Goal: Information Seeking & Learning: Learn about a topic

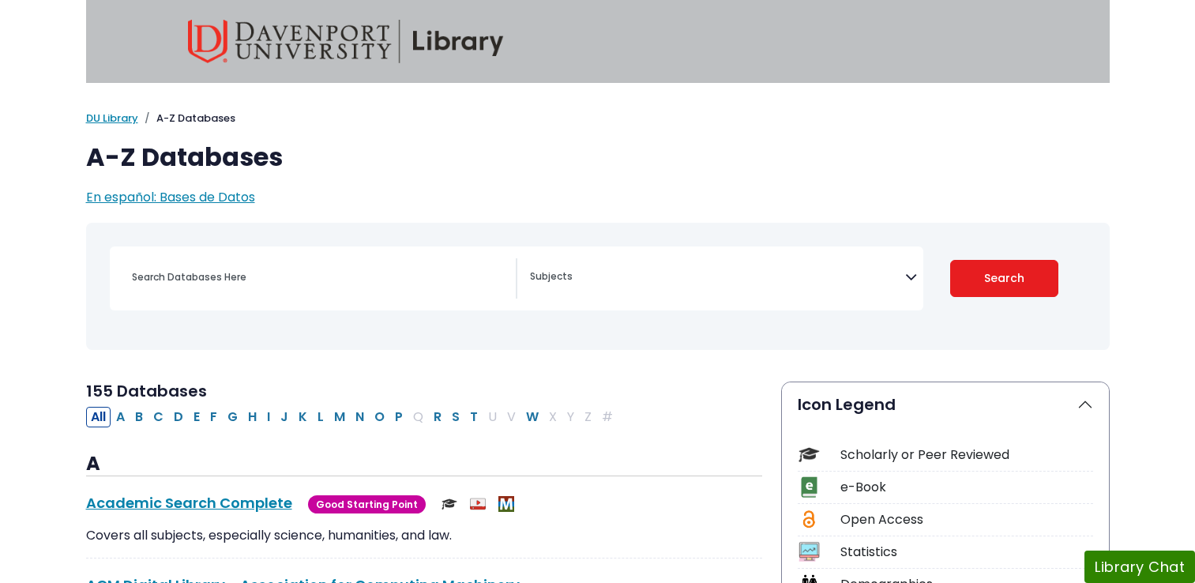
select select "Database Subject Filter"
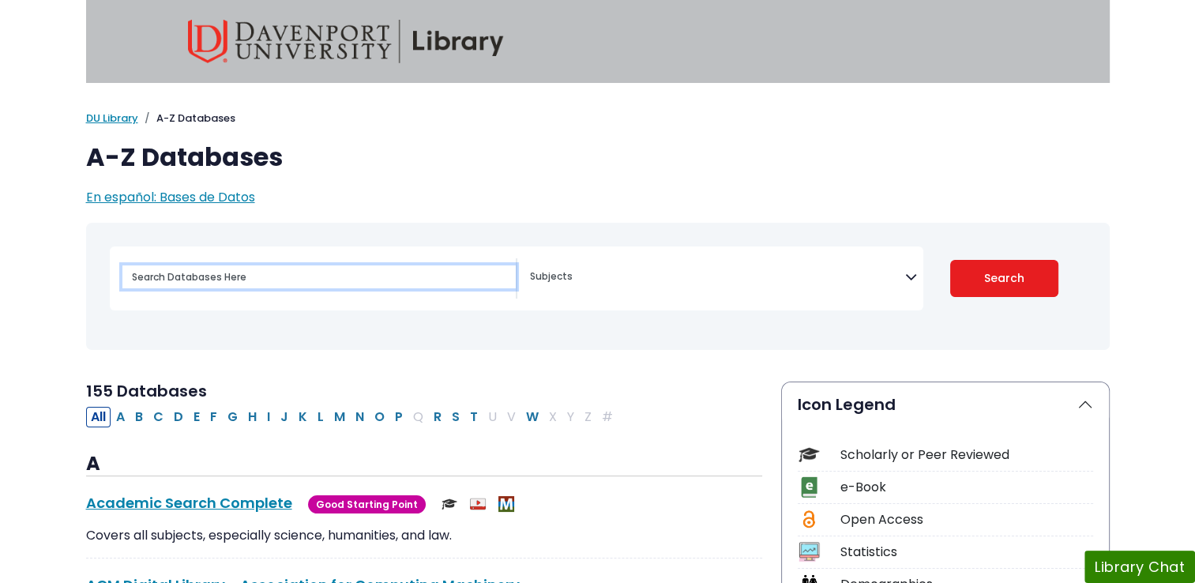
click at [246, 276] on input "Search database by title or keyword" at bounding box center [318, 276] width 393 height 23
paste input "The impact of remote learning on student performance"
type input "The impact of remote learning on student performance"
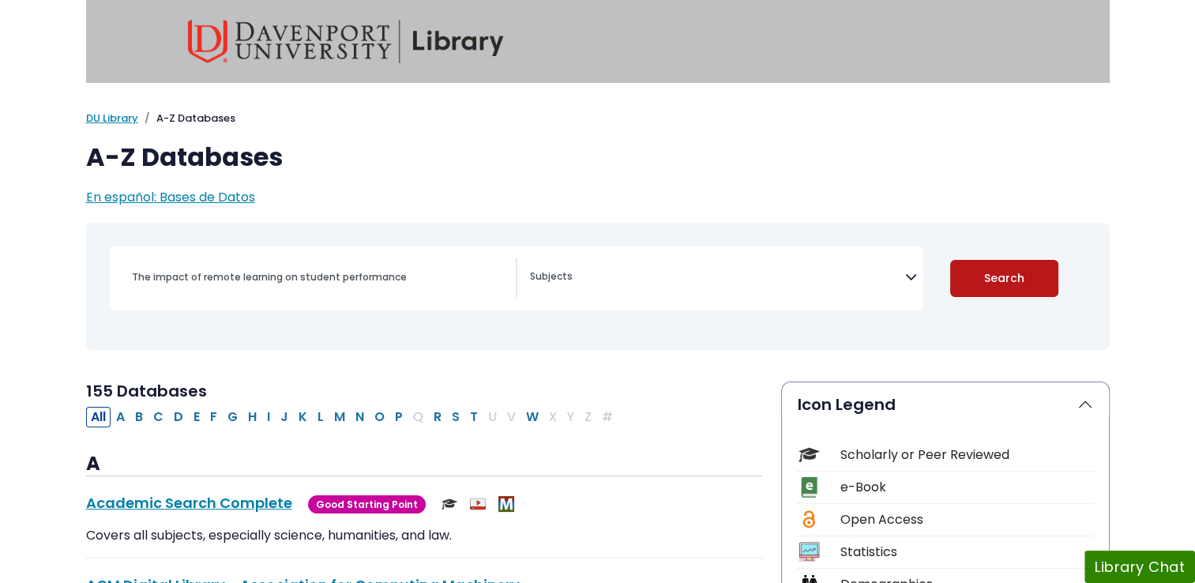
click at [970, 279] on button "Search" at bounding box center [1004, 278] width 108 height 37
select select "Database Subject Filter"
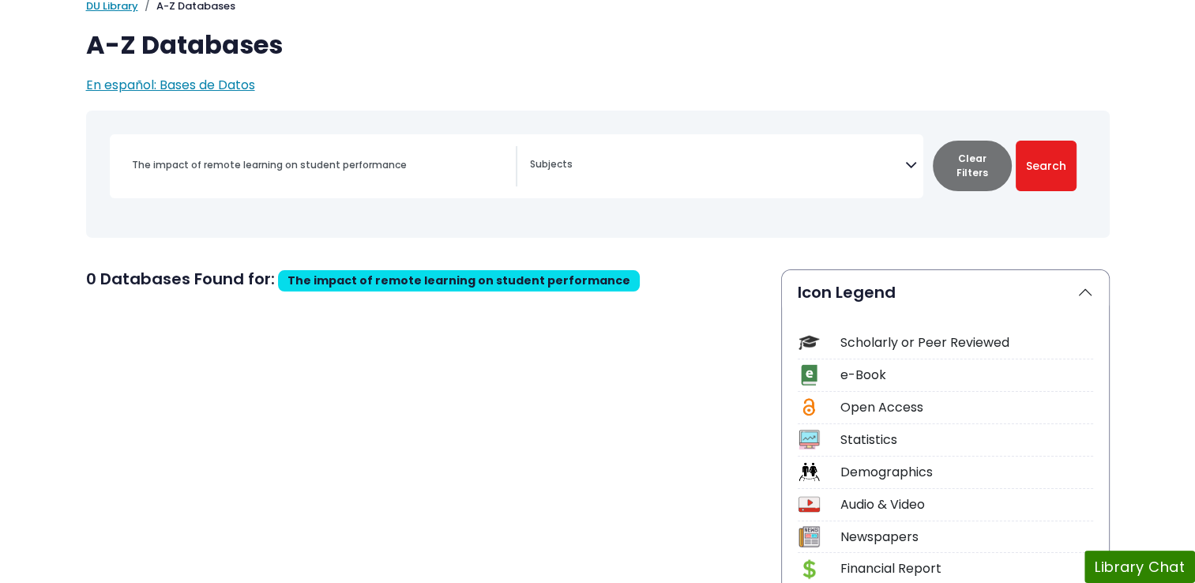
scroll to position [158, 0]
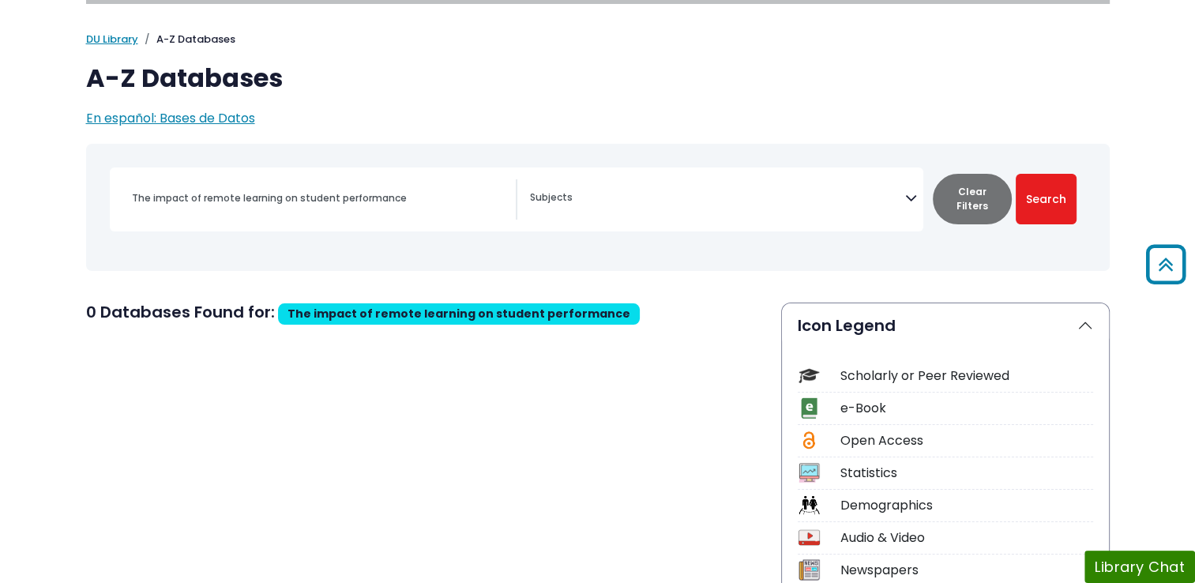
drag, startPoint x: 635, startPoint y: 360, endPoint x: 654, endPoint y: 362, distance: 19.9
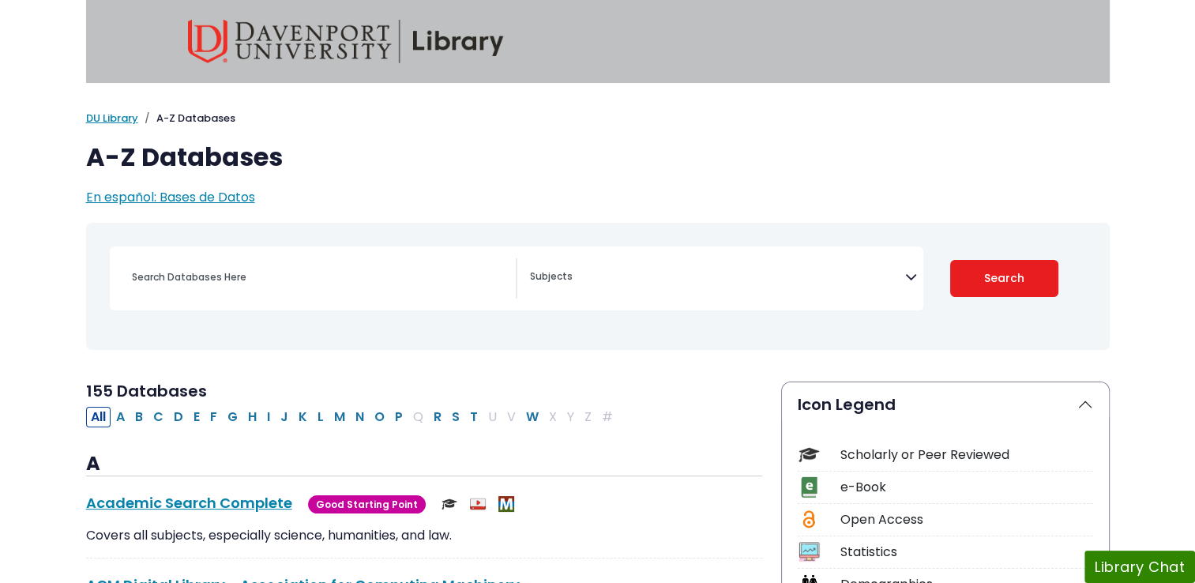
click at [657, 287] on span "Search filters" at bounding box center [717, 278] width 375 height 40
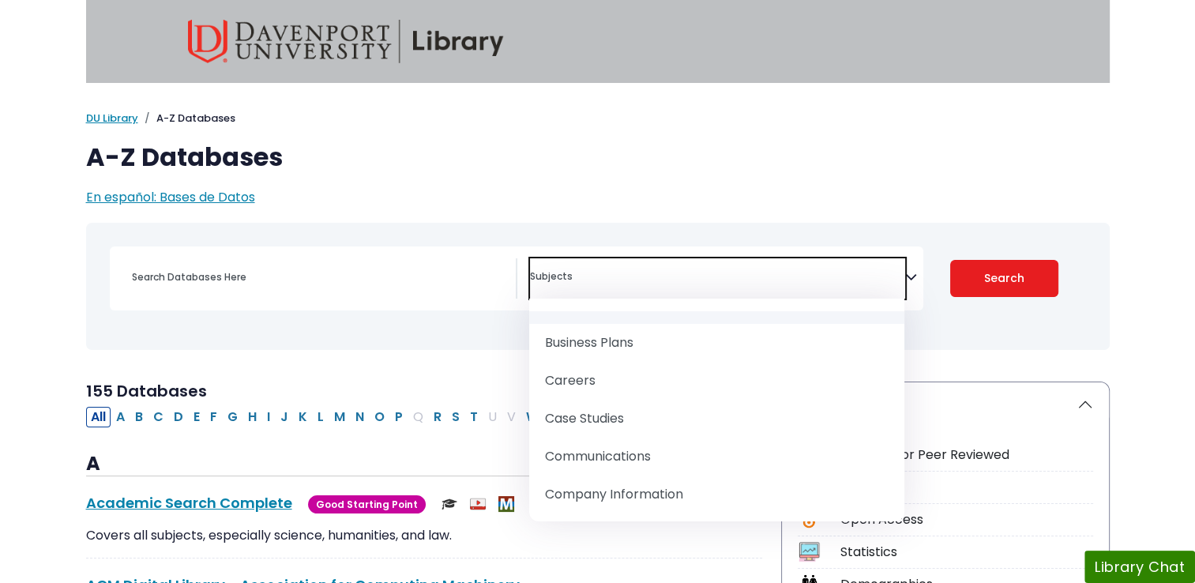
scroll to position [237, 0]
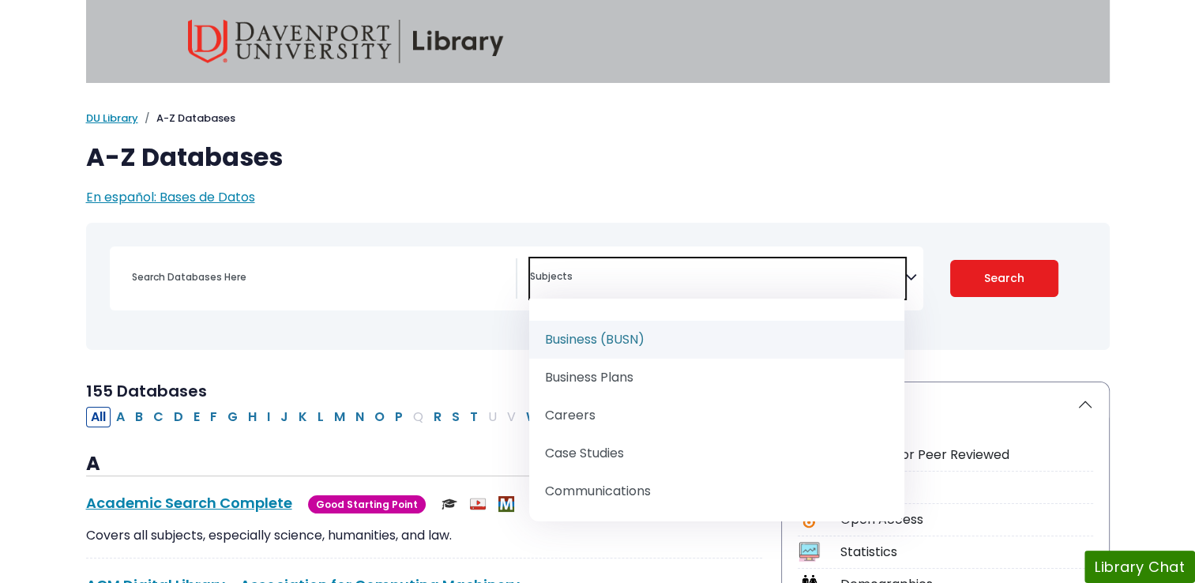
select select "219040"
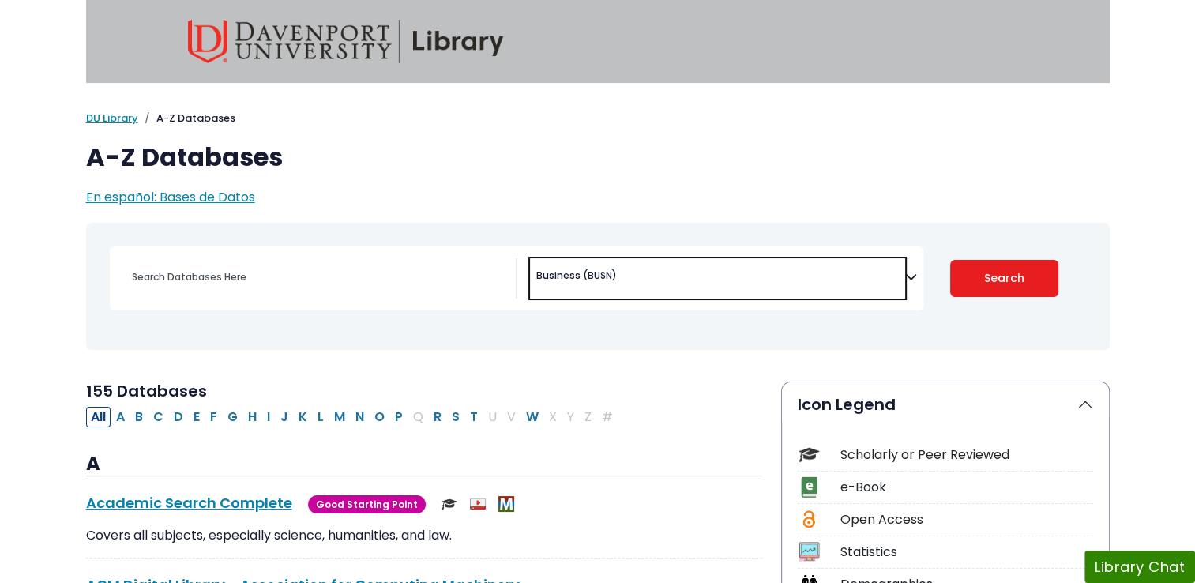
scroll to position [118, 0]
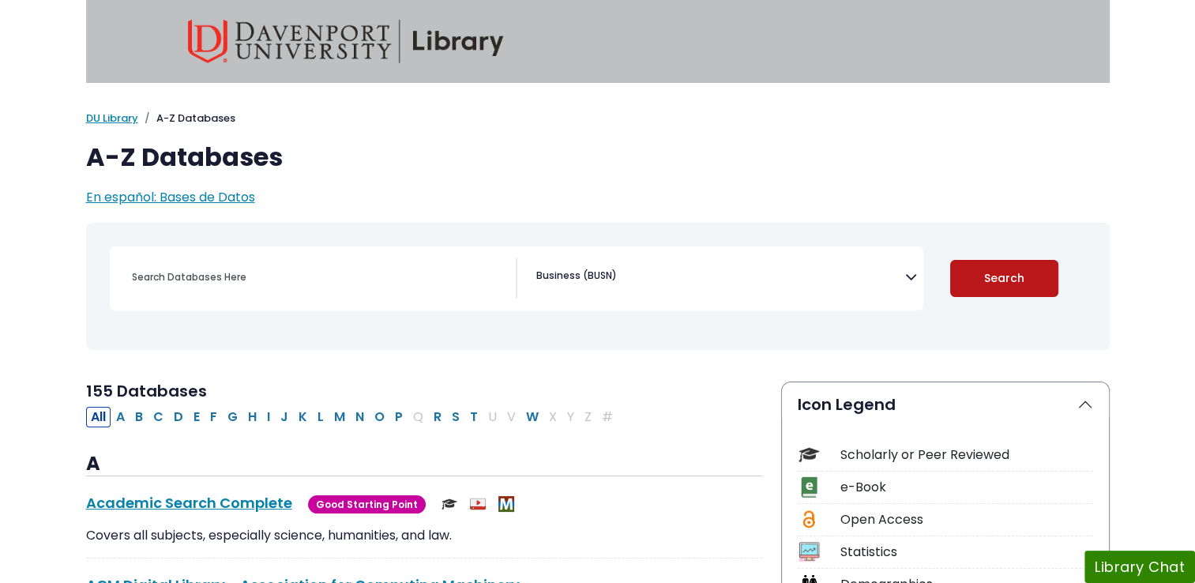
click at [974, 285] on button "Search" at bounding box center [1004, 278] width 108 height 37
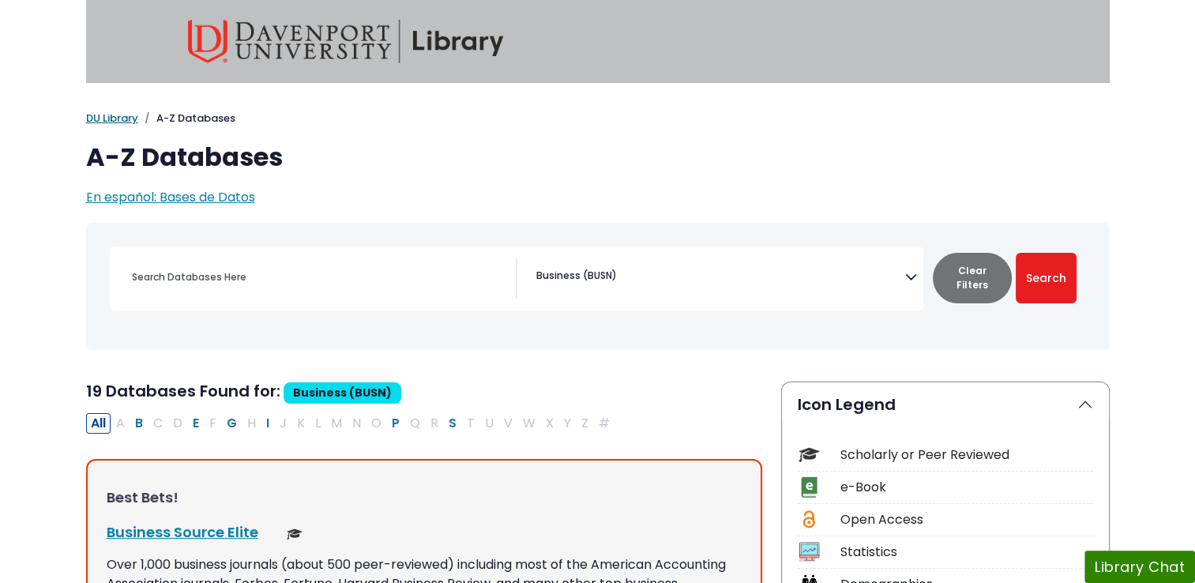
click at [122, 115] on link "DU Library" at bounding box center [112, 118] width 52 height 15
